Goal: Use online tool/utility: Utilize a website feature to perform a specific function

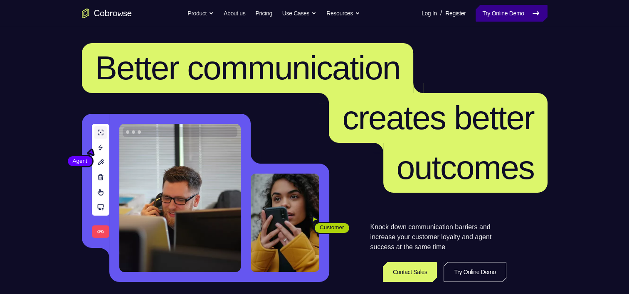
click at [487, 15] on link "Try Online Demo" at bounding box center [510, 13] width 71 height 17
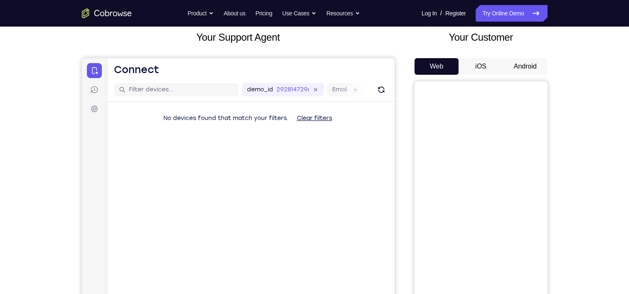
scroll to position [51, 0]
click at [513, 61] on button "Android" at bounding box center [525, 65] width 44 height 17
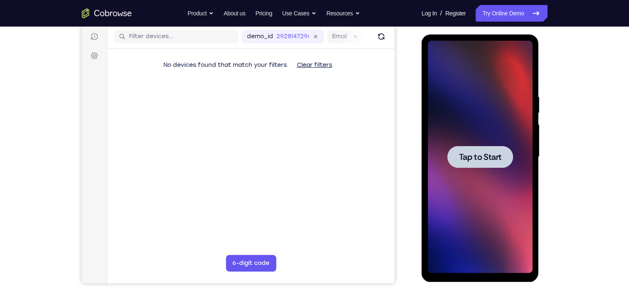
scroll to position [0, 0]
click at [460, 158] on span "Tap to Start" at bounding box center [480, 157] width 42 height 8
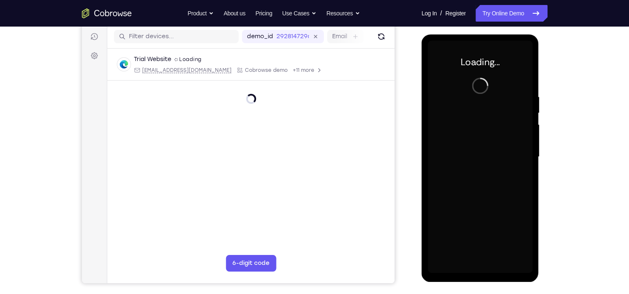
scroll to position [105, 0]
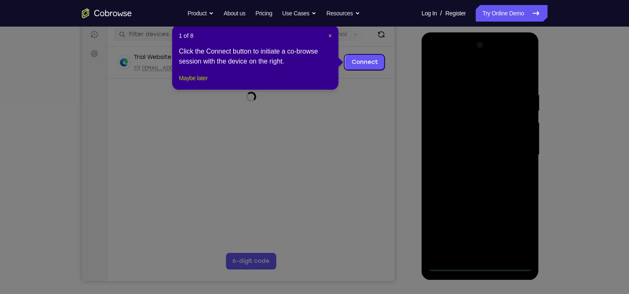
click at [192, 83] on button "Maybe later" at bounding box center [193, 78] width 29 height 10
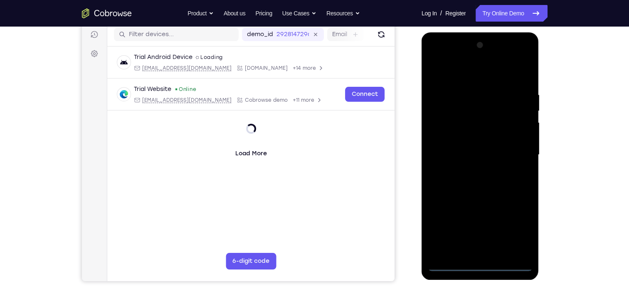
click at [479, 269] on div at bounding box center [480, 155] width 105 height 233
click at [477, 265] on div at bounding box center [480, 155] width 105 height 233
click at [517, 221] on div at bounding box center [480, 155] width 105 height 233
click at [447, 58] on div at bounding box center [480, 155] width 105 height 233
click at [524, 55] on div at bounding box center [480, 155] width 105 height 233
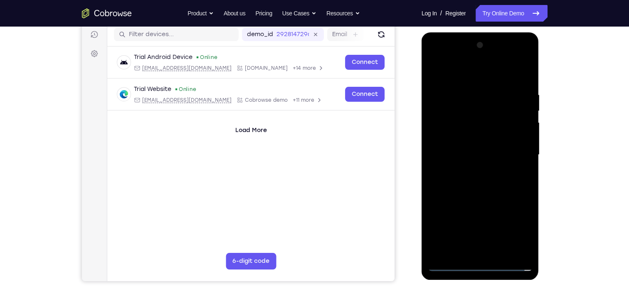
click at [484, 96] on div at bounding box center [480, 155] width 105 height 233
click at [460, 59] on div at bounding box center [480, 155] width 105 height 233
click at [468, 171] on div at bounding box center [480, 155] width 105 height 233
click at [470, 149] on div at bounding box center [480, 155] width 105 height 233
click at [491, 121] on div at bounding box center [480, 155] width 105 height 233
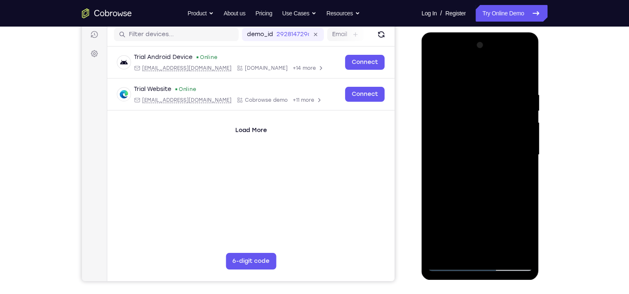
click at [470, 162] on div at bounding box center [480, 155] width 105 height 233
click at [521, 138] on div at bounding box center [480, 155] width 105 height 233
click at [513, 152] on div at bounding box center [480, 155] width 105 height 233
click at [499, 175] on div at bounding box center [480, 155] width 105 height 233
click at [484, 195] on div at bounding box center [480, 155] width 105 height 233
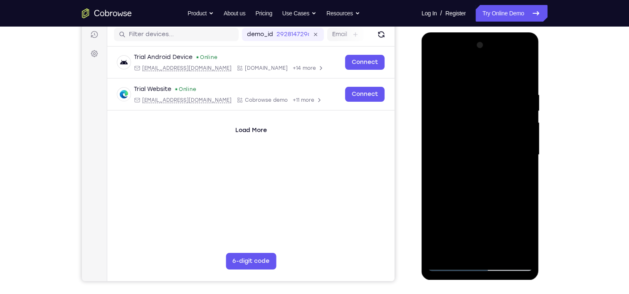
click at [459, 143] on div at bounding box center [480, 155] width 105 height 233
click at [457, 114] on div at bounding box center [480, 155] width 105 height 233
click at [451, 133] on div at bounding box center [480, 155] width 105 height 233
click at [441, 113] on div at bounding box center [480, 155] width 105 height 233
